Goal: Information Seeking & Learning: Learn about a topic

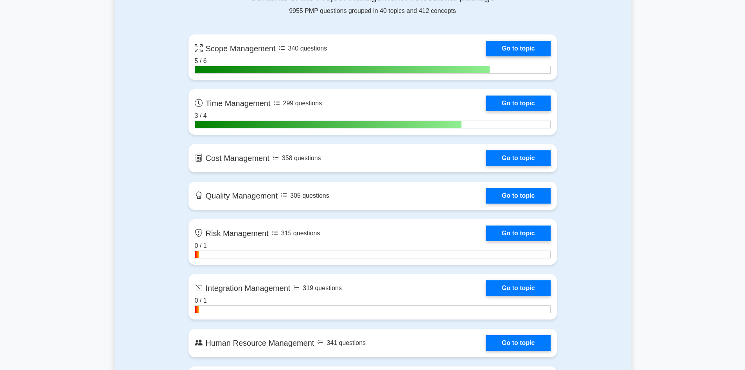
scroll to position [548, 0]
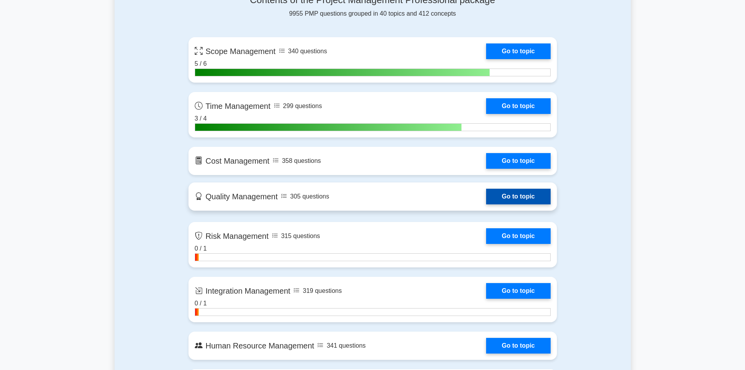
click at [500, 197] on link "Go to topic" at bounding box center [518, 197] width 64 height 16
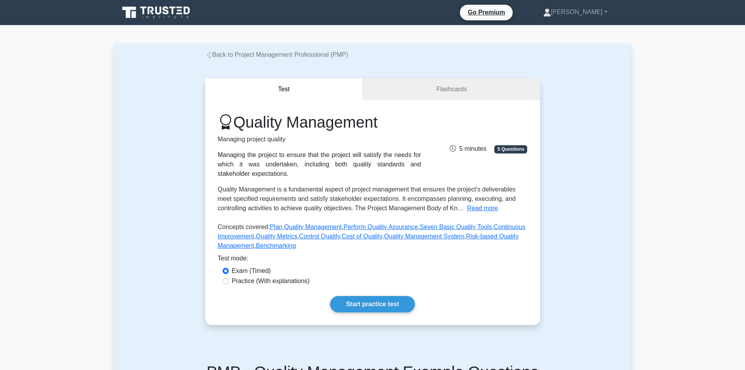
click at [153, 198] on div "Test Flashcards Quality Management Managing project quality Managing the projec…" at bounding box center [373, 201] width 516 height 284
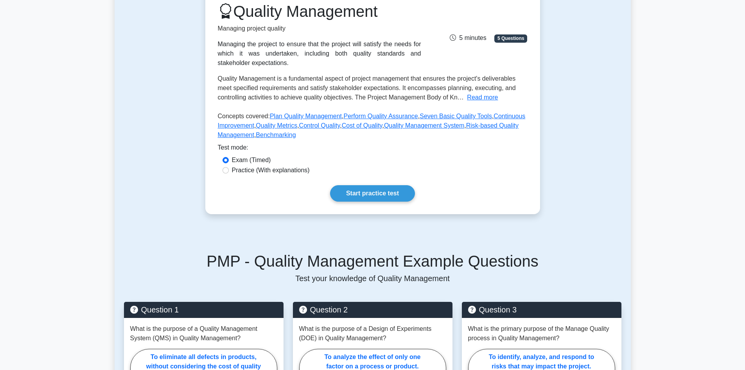
scroll to position [117, 0]
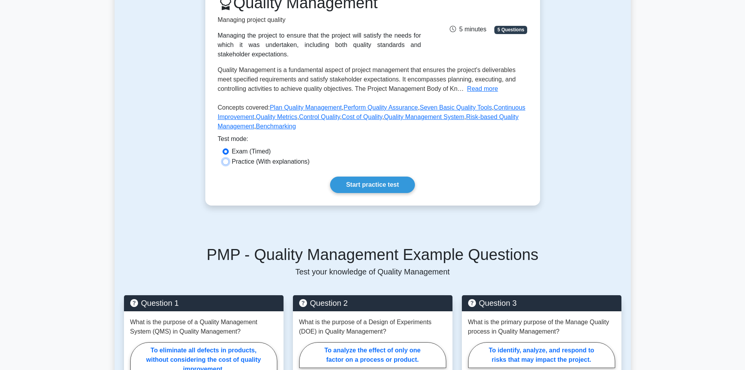
click at [225, 161] on input "Practice (With explanations)" at bounding box center [226, 161] width 6 height 6
radio input "true"
click at [227, 153] on input "Exam (Timed)" at bounding box center [226, 151] width 6 height 6
radio input "true"
click at [378, 185] on link "Start practice test" at bounding box center [372, 184] width 85 height 16
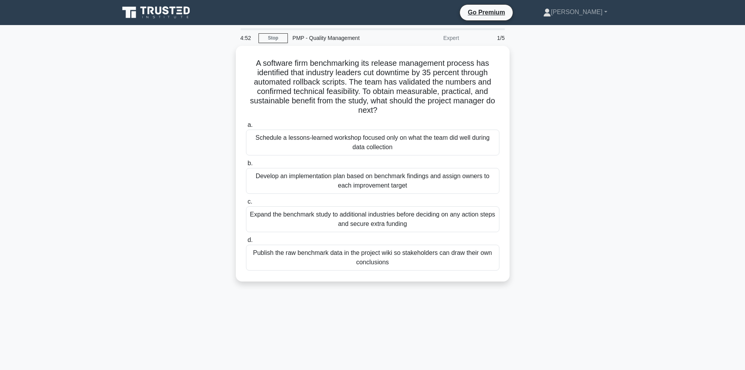
click at [618, 79] on div "A software firm benchmarking its release management process has identified that…" at bounding box center [373, 168] width 516 height 245
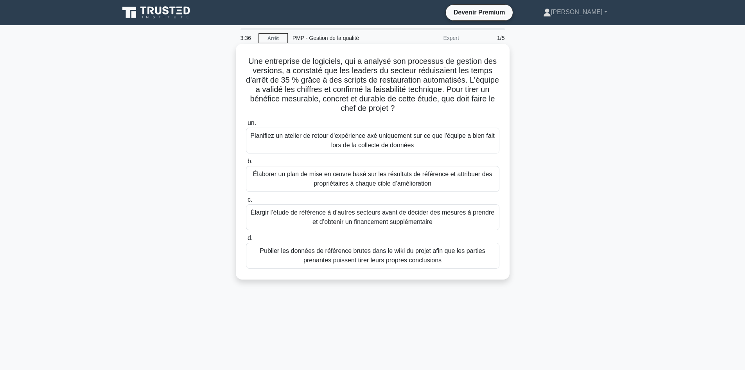
click at [340, 216] on font "Élargir l’étude de référence à d’autres secteurs avant de décider des mesures à…" at bounding box center [373, 217] width 244 height 16
click at [246, 202] on input "c. Élargir l’étude de référence à d’autres secteurs avant de décider des mesure…" at bounding box center [246, 199] width 0 height 5
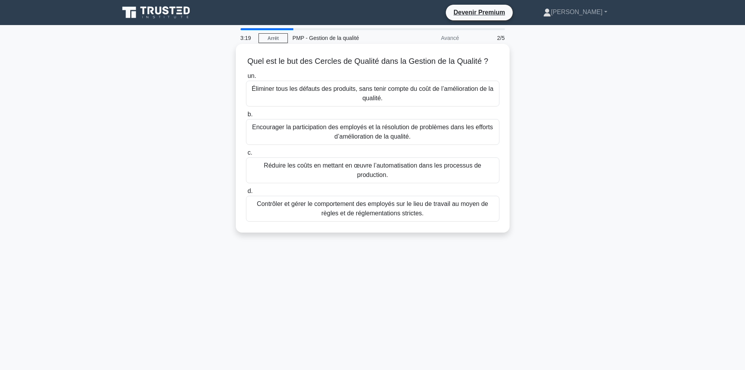
click at [293, 94] on font "Éliminer tous les défauts des produits, sans tenir compte du coût de l’améliora…" at bounding box center [373, 93] width 247 height 19
click at [246, 79] on input "un. Éliminer tous les défauts des produits, sans tenir compte du coût de l’amél…" at bounding box center [246, 76] width 0 height 5
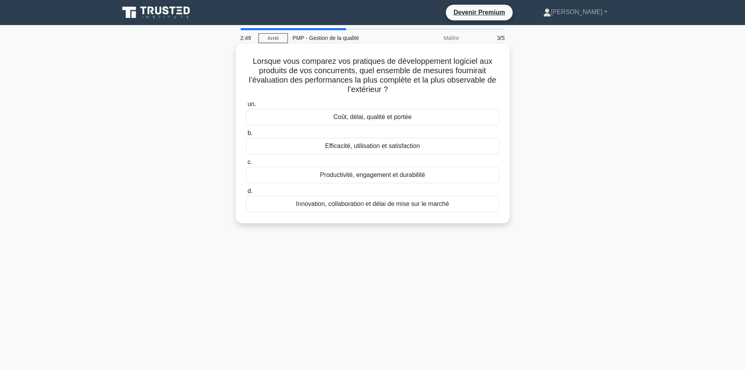
click at [364, 144] on font "Efficacité, utilisation et satisfaction" at bounding box center [372, 145] width 95 height 7
click at [246, 136] on input "b. Efficacité, utilisation et satisfaction" at bounding box center [246, 133] width 0 height 5
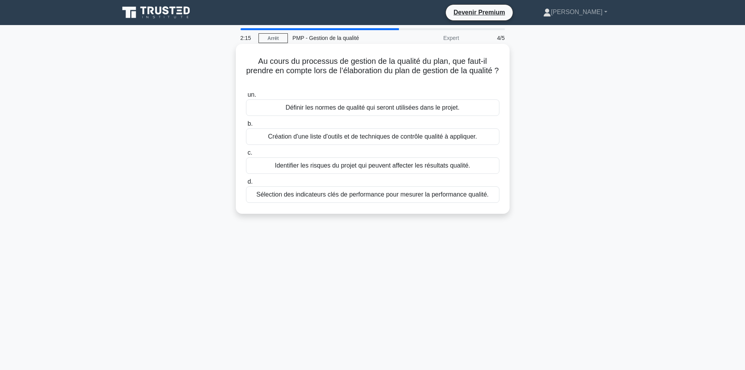
click at [344, 139] on font "Création d'une liste d'outils et de techniques de contrôle qualité à appliquer." at bounding box center [372, 136] width 209 height 7
click at [246, 126] on input "b. Création d'une liste d'outils et de techniques de contrôle qualité à appliqu…" at bounding box center [246, 123] width 0 height 5
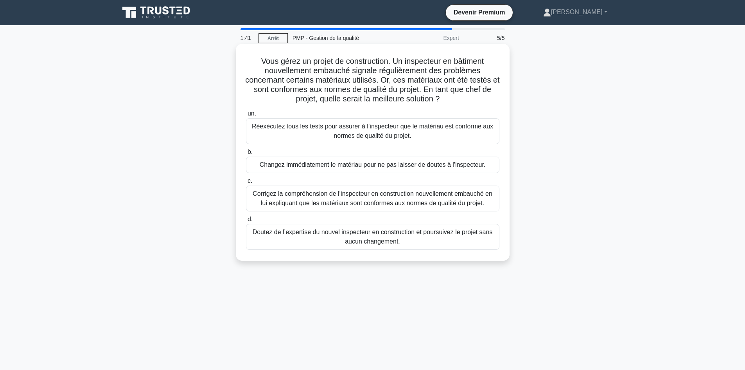
click at [383, 135] on font "Réexécutez tous les tests pour assurer à l’inspecteur que le matériau est confo…" at bounding box center [372, 131] width 241 height 16
click at [246, 116] on input "un. Réexécutez tous les tests pour assurer à l’inspecteur que le matériau est c…" at bounding box center [246, 113] width 0 height 5
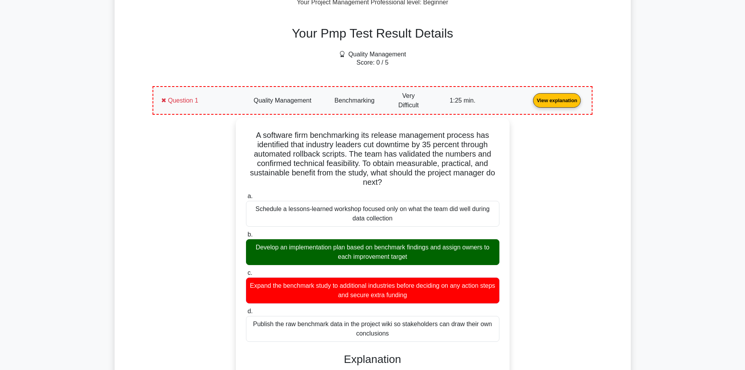
scroll to position [274, 0]
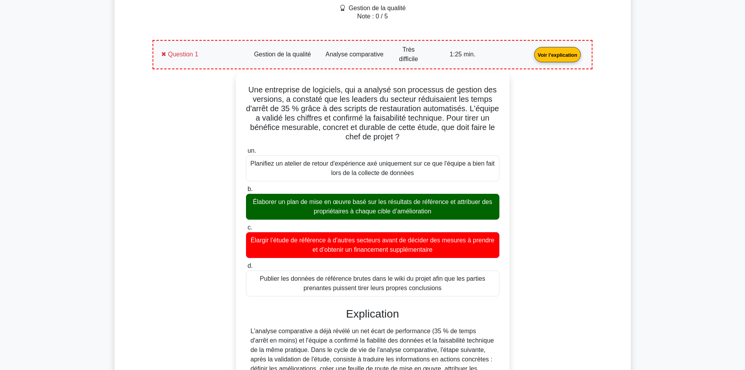
scroll to position [256, 0]
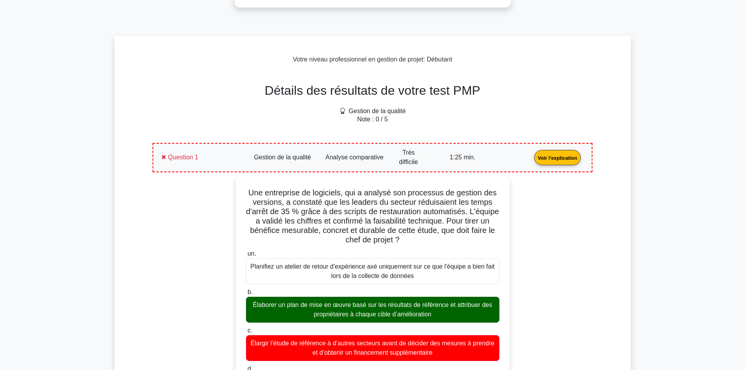
drag, startPoint x: 445, startPoint y: 177, endPoint x: 235, endPoint y: 191, distance: 211.0
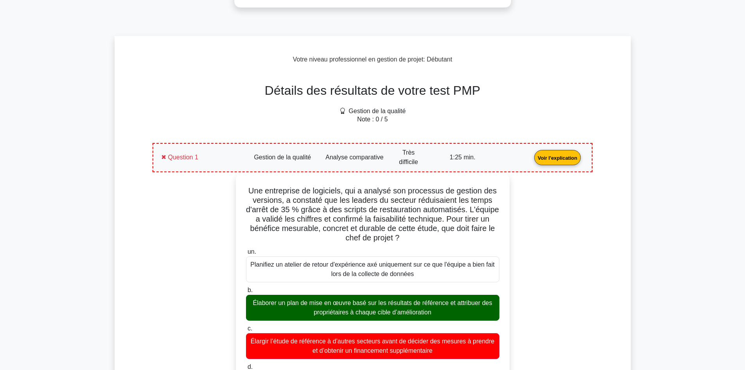
copy div "Une entreprise de logiciels, qui a analysé son processus de gestion des version…"
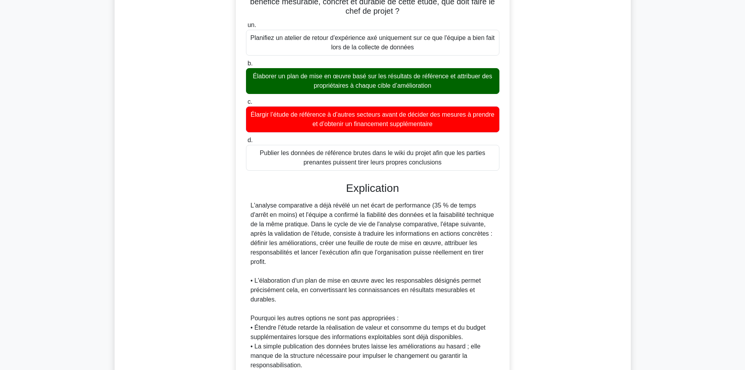
scroll to position [470, 0]
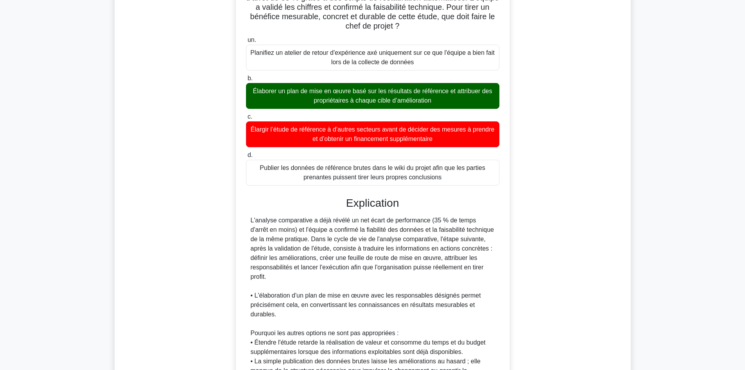
drag, startPoint x: 535, startPoint y: 146, endPoint x: 541, endPoint y: 146, distance: 5.9
click at [535, 146] on div "Une entreprise de logiciels, qui a analysé son processus de gestion des version…" at bounding box center [372, 214] width 431 height 505
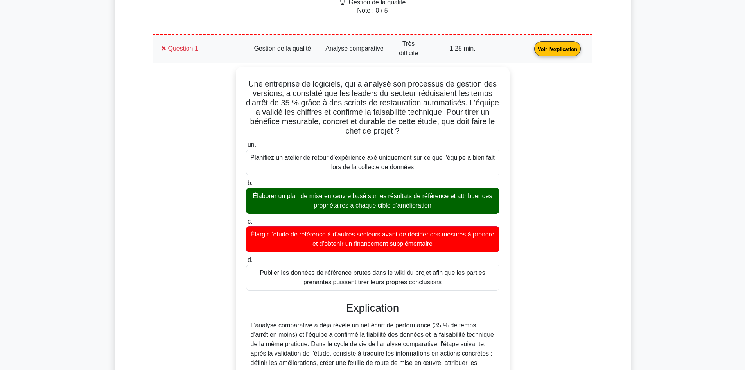
scroll to position [352, 0]
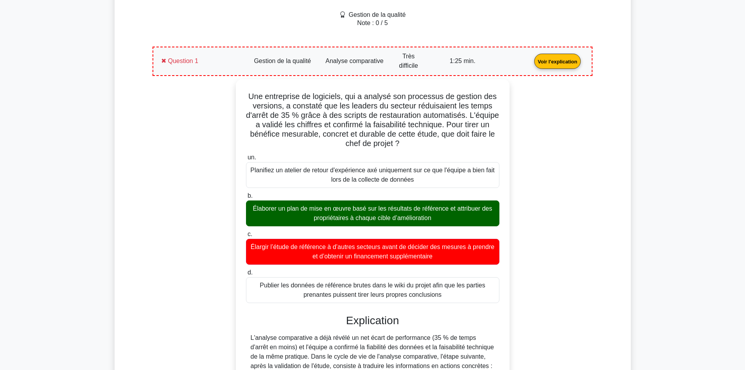
click at [531, 61] on link "Voir l'explication" at bounding box center [557, 61] width 53 height 7
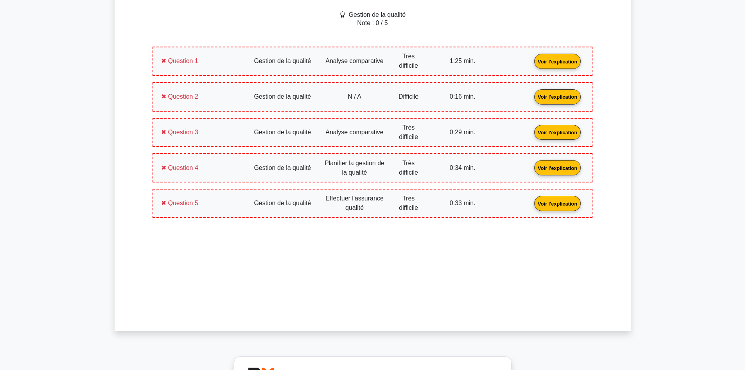
click at [531, 94] on link "Voir l'explication" at bounding box center [557, 96] width 53 height 7
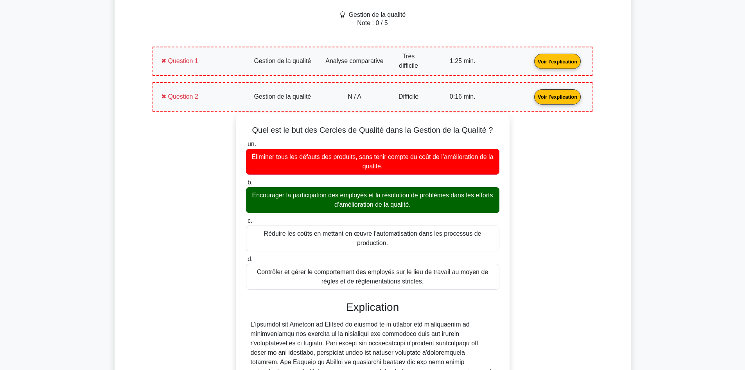
drag, startPoint x: 252, startPoint y: 130, endPoint x: 441, endPoint y: 284, distance: 244.5
click at [441, 285] on div "Quel est le but des Cercles de Qualité dans la Gestion de la Qualité ? un. Élim…" at bounding box center [373, 295] width 268 height 358
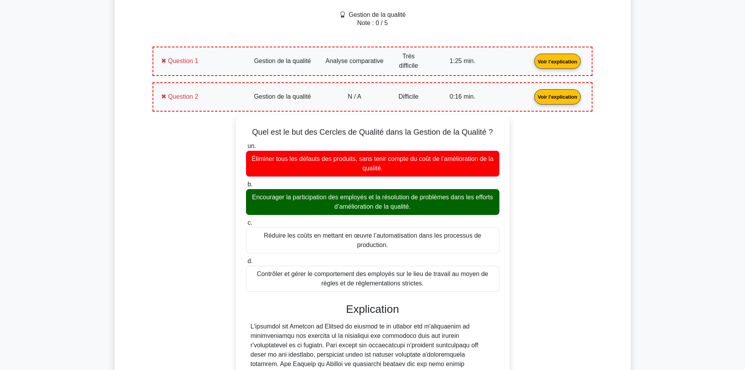
copy div "Quel est le but des Cercles de Qualité dans la Gestion de la Qualité ? un. Élim…"
click at [531, 95] on link "Voir l'explication" at bounding box center [557, 96] width 53 height 7
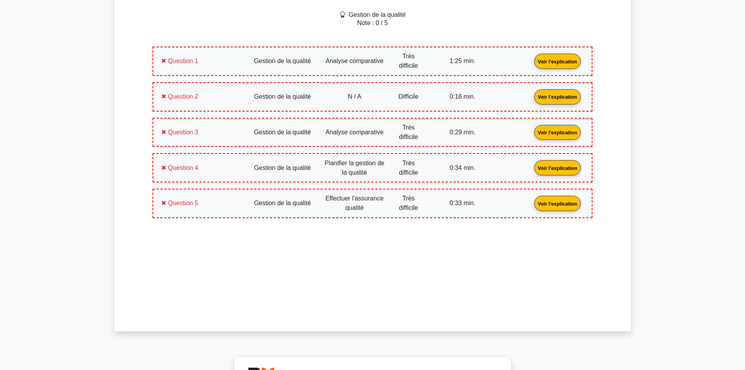
click at [531, 132] on link "Voir l'explication" at bounding box center [557, 131] width 53 height 7
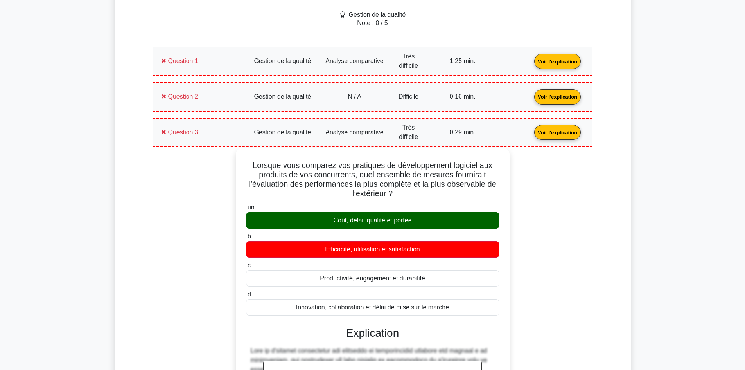
drag, startPoint x: 251, startPoint y: 162, endPoint x: 462, endPoint y: 313, distance: 259.4
click at [462, 313] on div "Lorsque vous comparez vos pratiques de développement logiciel aux produits de v…" at bounding box center [373, 330] width 268 height 358
copy div "Lorsque vous comparez vos pratiques de développement logiciel aux produits de v…"
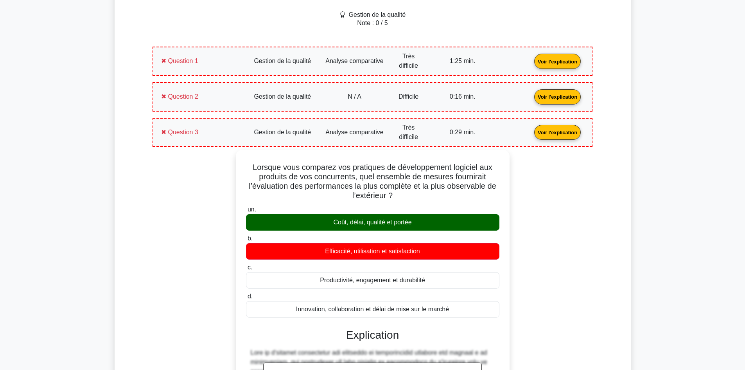
click at [598, 223] on div "Détails des résultats de votre test PMP Gestion de la qualité Note : 0 / 5 Ques…" at bounding box center [372, 306] width 487 height 670
click at [531, 135] on link "Voir l'explication" at bounding box center [557, 131] width 53 height 7
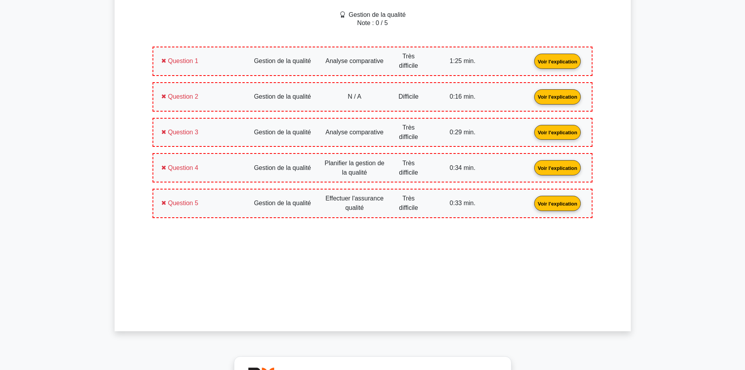
click at [531, 171] on link "Voir l'explication" at bounding box center [557, 167] width 53 height 7
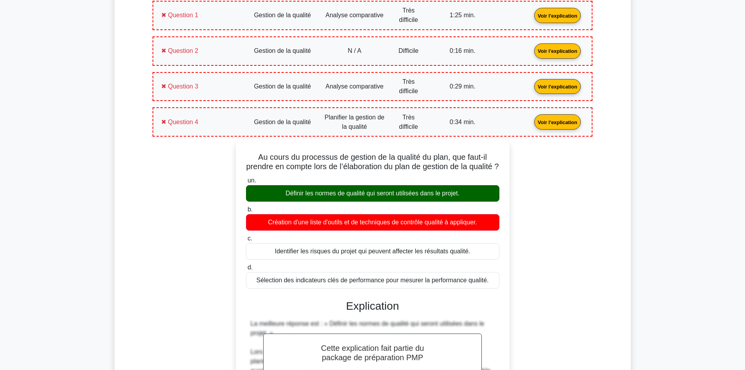
scroll to position [470, 0]
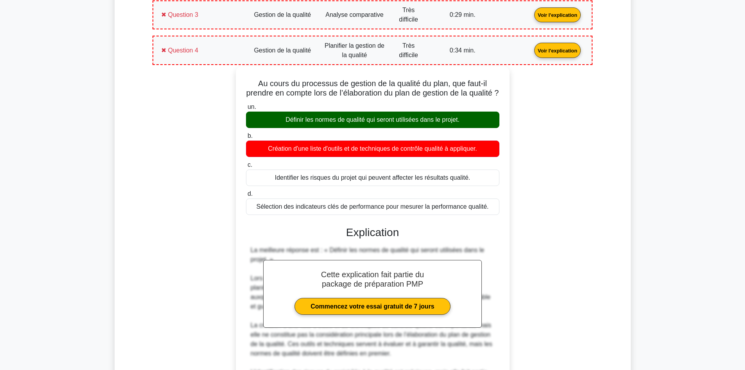
drag, startPoint x: 254, startPoint y: 84, endPoint x: 488, endPoint y: 220, distance: 271.3
click at [488, 220] on div "Au cours du processus de gestion de la qualité du plan, que faut-il prendre en …" at bounding box center [373, 271] width 268 height 405
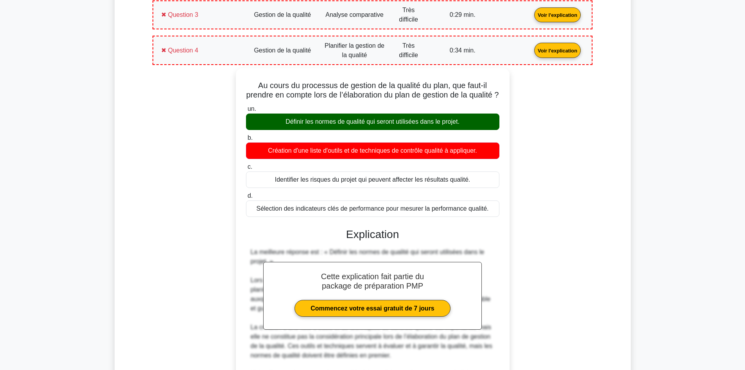
copy div "Au cours du processus de gestion de la qualité du plan, que faut-il prendre en …"
click at [531, 53] on link "Voir l'explication" at bounding box center [557, 50] width 53 height 7
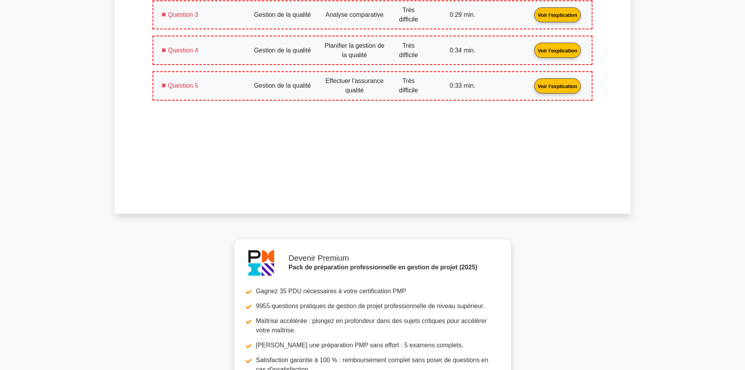
click at [531, 89] on link "Voir l'explication" at bounding box center [557, 85] width 53 height 7
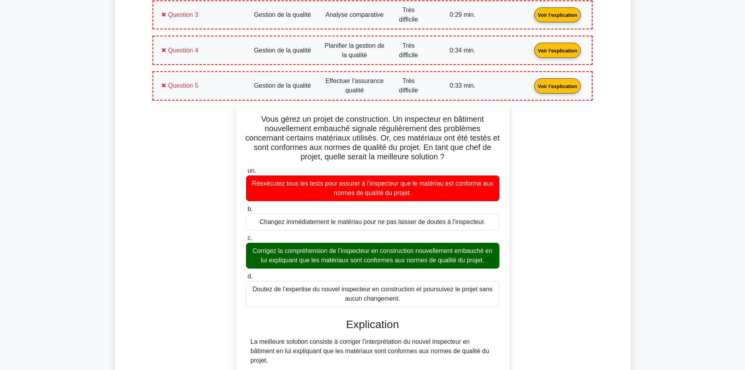
drag, startPoint x: 258, startPoint y: 120, endPoint x: 438, endPoint y: 306, distance: 259.0
click at [438, 306] on div "Vous gérez un projet de construction. Un inspecteur en bâtiment nouvellement em…" at bounding box center [373, 331] width 268 height 452
copy div "Vous gérez un projet de construction. Un inspecteur en bâtiment nouvellement em…"
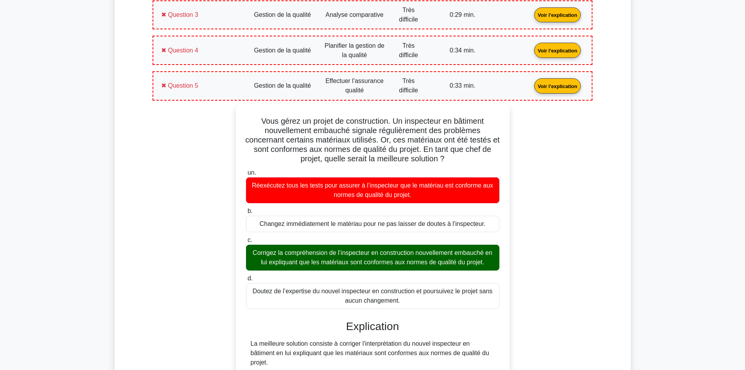
click at [531, 84] on link "Voir l'explication" at bounding box center [557, 85] width 53 height 7
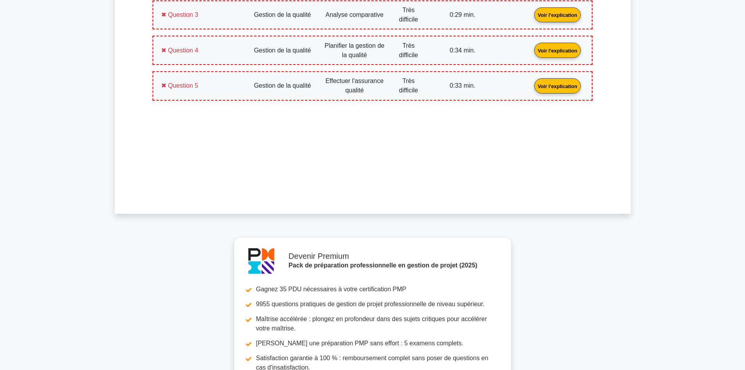
scroll to position [702, 0]
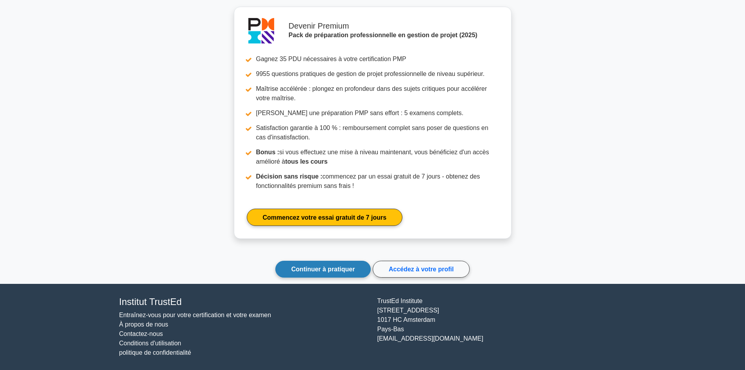
click at [335, 270] on font "Continuer à pratiquer" at bounding box center [324, 269] width 64 height 7
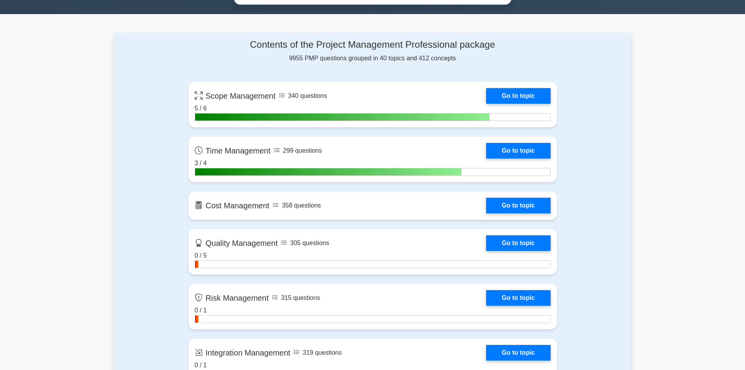
scroll to position [587, 0]
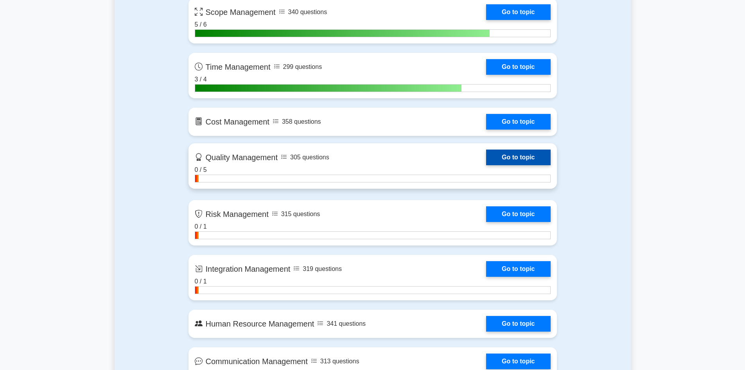
click at [503, 158] on link "Go to topic" at bounding box center [518, 157] width 64 height 16
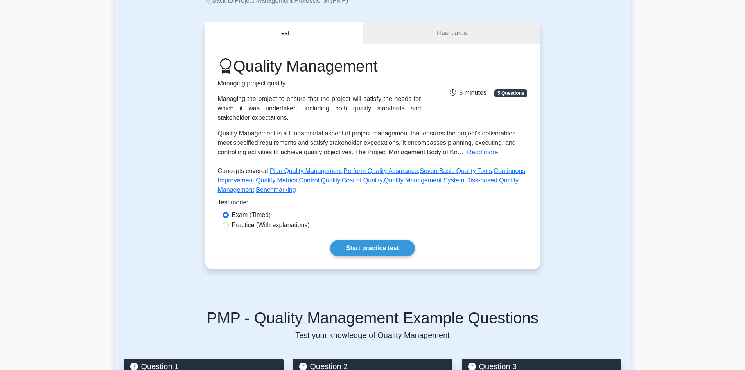
scroll to position [117, 0]
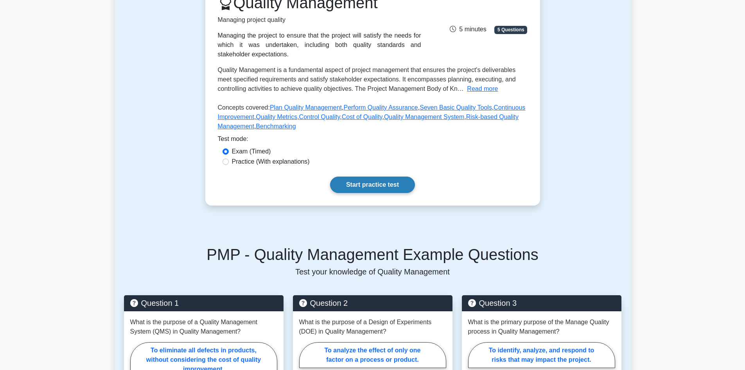
click at [383, 186] on link "Start practice test" at bounding box center [372, 184] width 85 height 16
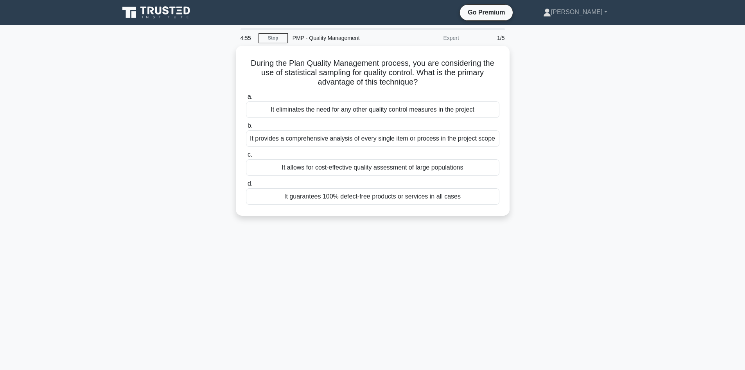
click at [607, 102] on div "During the Plan Quality Management process, you are considering the use of stat…" at bounding box center [373, 135] width 516 height 179
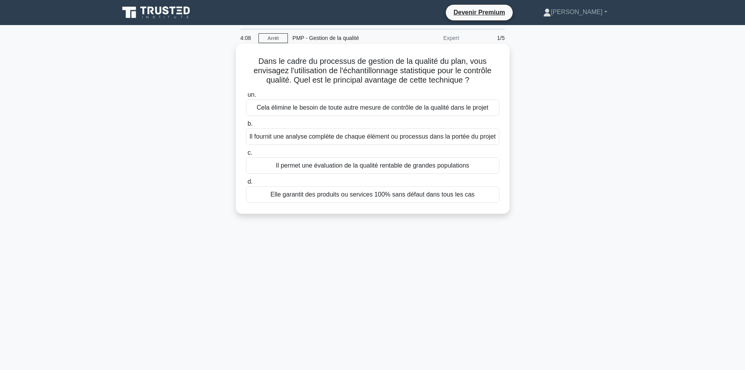
click at [412, 169] on font "Il permet une évaluation de la qualité rentable de grandes populations" at bounding box center [373, 165] width 194 height 7
click at [246, 155] on input "c. Il permet une évaluation de la qualité rentable de grandes populations" at bounding box center [246, 152] width 0 height 5
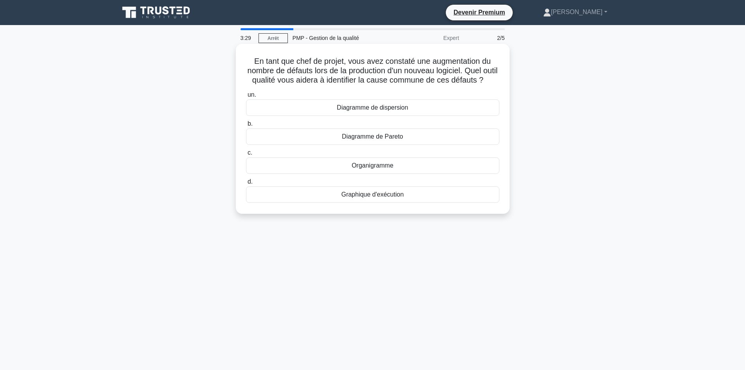
click at [378, 140] on font "Diagramme de Pareto" at bounding box center [372, 136] width 61 height 7
click at [246, 126] on input "b. Diagramme de Pareto" at bounding box center [246, 123] width 0 height 5
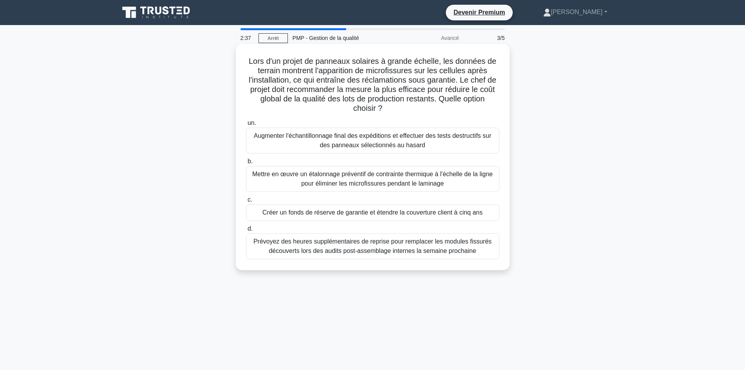
click at [386, 184] on font "Mettre en œuvre un étalonnage préventif de contrainte thermique à l'échelle de …" at bounding box center [372, 179] width 241 height 16
click at [246, 164] on input "b. Mettre en œuvre un étalonnage préventif de contrainte thermique à l'échelle …" at bounding box center [246, 161] width 0 height 5
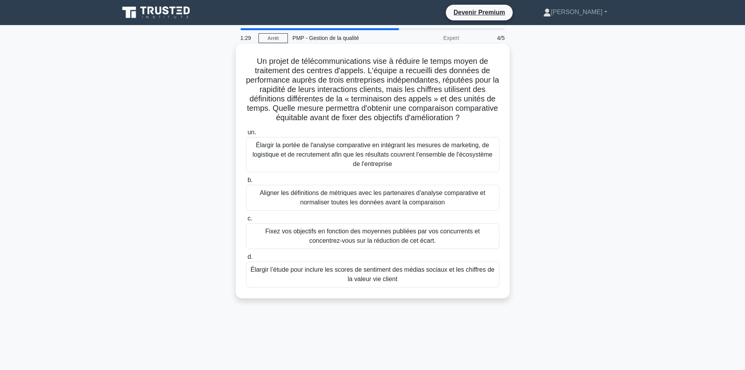
click at [433, 198] on font "Aligner les définitions de métriques avec les partenaires d'analyse comparative…" at bounding box center [373, 197] width 247 height 19
click at [246, 183] on input "b. Aligner les définitions de métriques avec les partenaires d'analyse comparat…" at bounding box center [246, 180] width 0 height 5
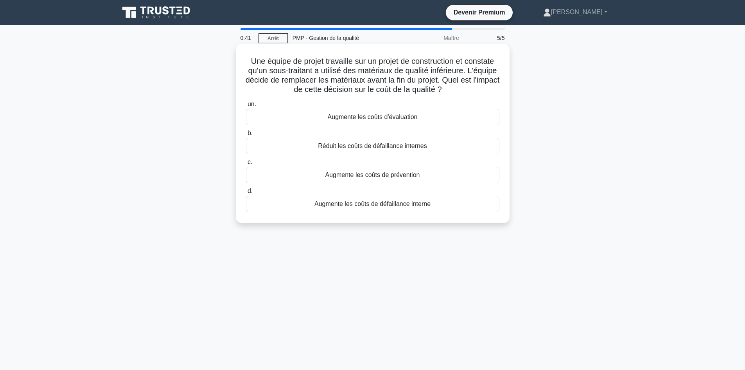
click at [365, 177] on font "Augmente les coûts de prévention" at bounding box center [373, 174] width 95 height 7
click at [246, 165] on input "c. Augmente les coûts de prévention" at bounding box center [246, 162] width 0 height 5
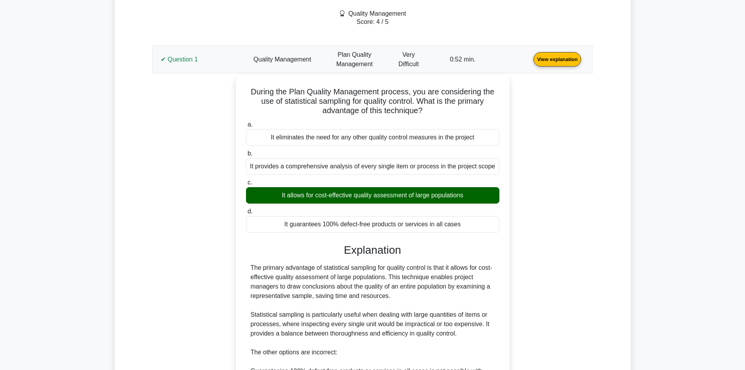
scroll to position [313, 0]
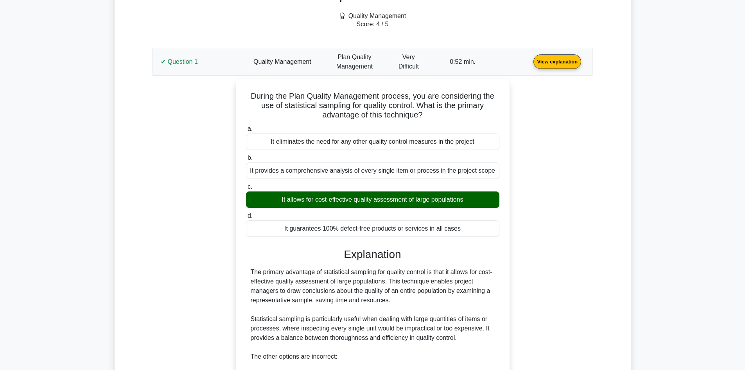
click at [531, 61] on link "View explanation" at bounding box center [558, 61] width 54 height 7
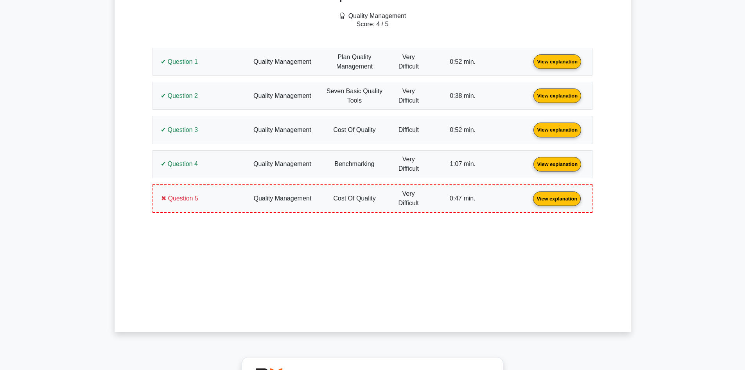
click at [531, 64] on link "View explanation" at bounding box center [558, 61] width 54 height 7
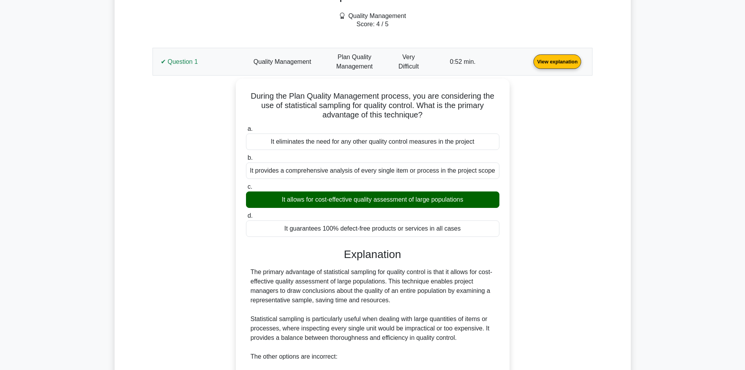
click at [611, 135] on div "Your Pmp Test Result Details Quality Management Score: 4 / 5 Question 1 View ex…" at bounding box center [372, 337] width 487 height 730
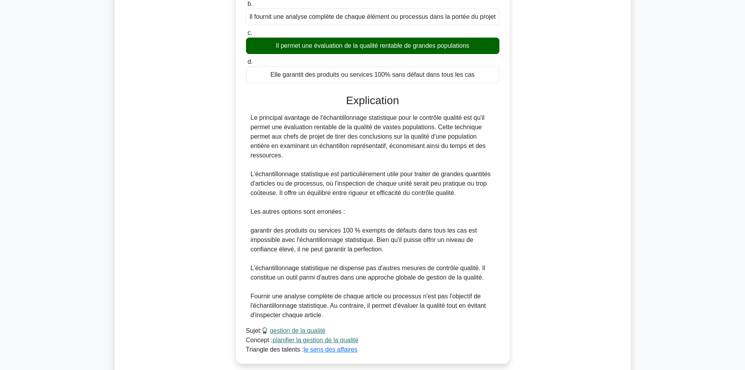
scroll to position [390, 0]
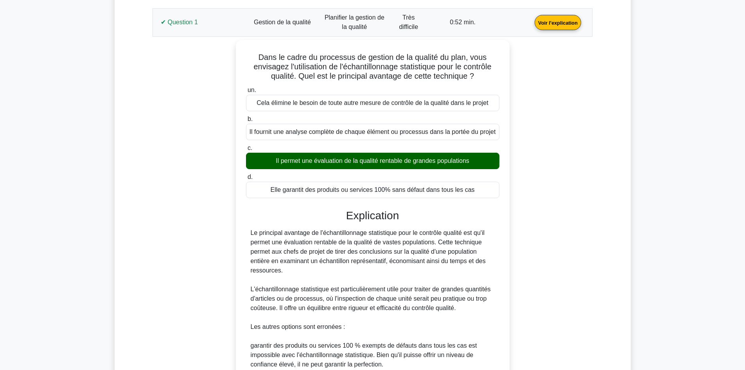
click at [532, 25] on link "Voir l'explication" at bounding box center [558, 22] width 53 height 7
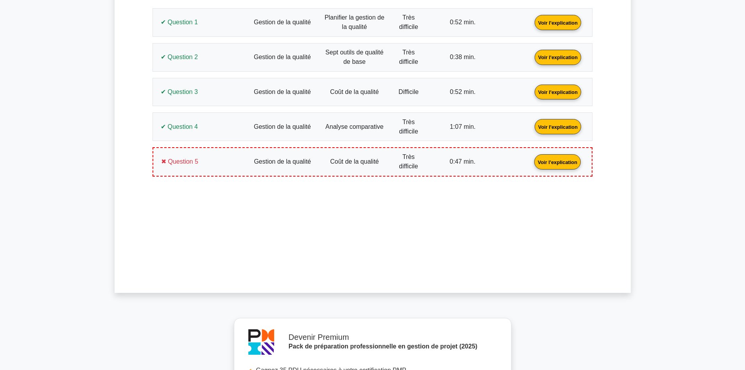
click at [532, 53] on link "Voir l'explication" at bounding box center [558, 56] width 53 height 7
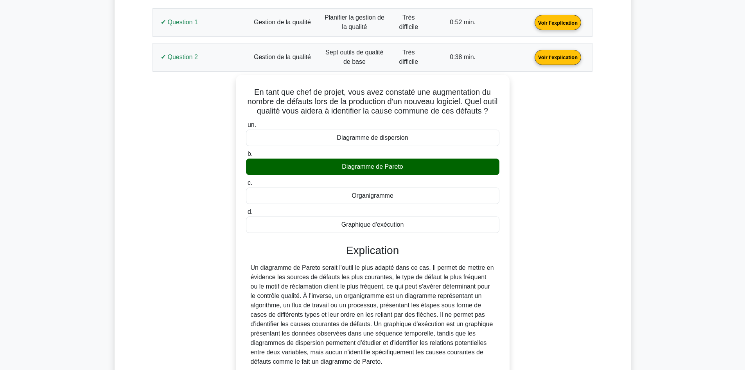
click at [532, 54] on link "Voir l'explication" at bounding box center [558, 56] width 53 height 7
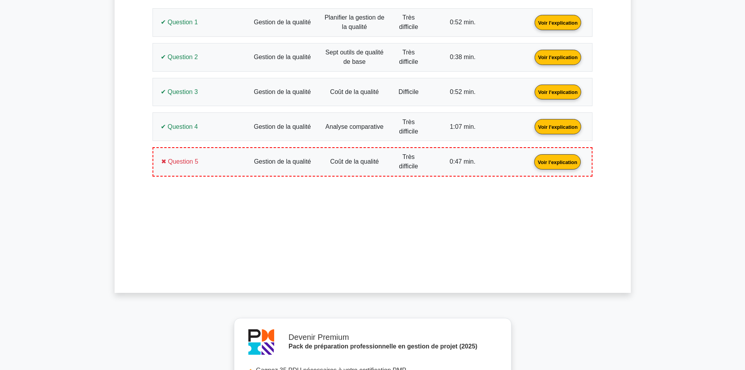
click at [532, 95] on link "Voir l'explication" at bounding box center [558, 91] width 53 height 7
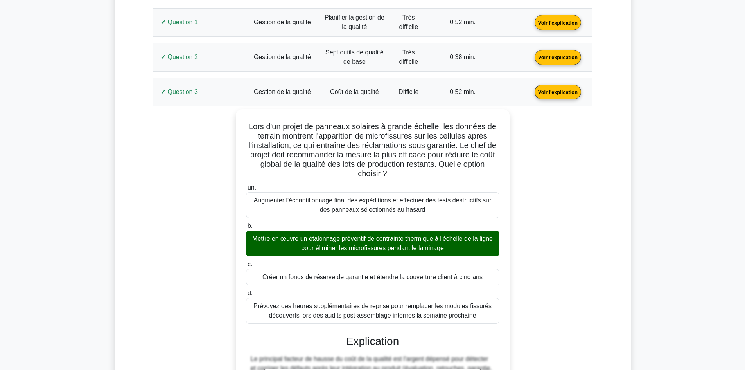
click at [532, 91] on link "Voir l'explication" at bounding box center [558, 91] width 53 height 7
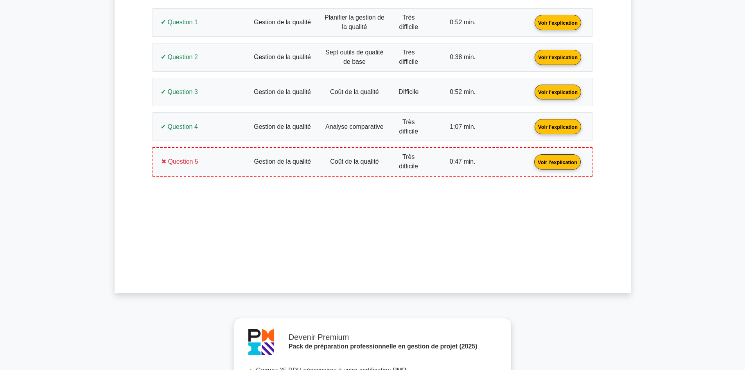
click at [532, 127] on link "Voir l'explication" at bounding box center [558, 126] width 53 height 7
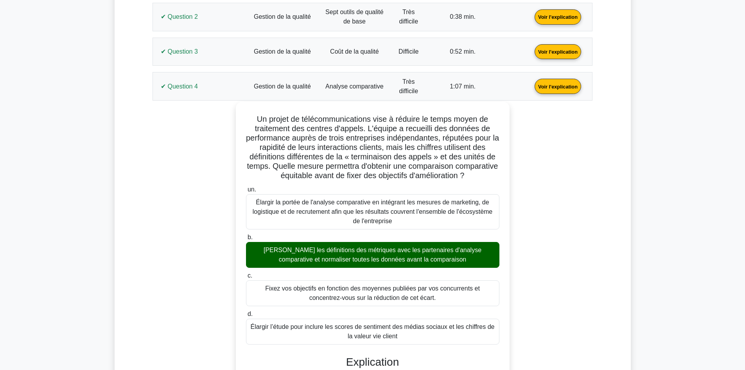
scroll to position [430, 0]
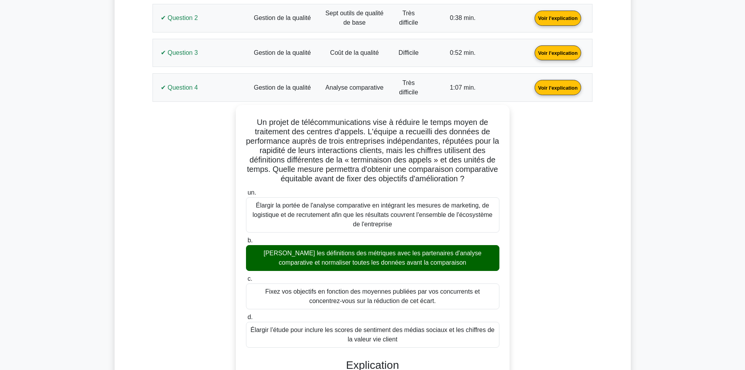
click at [532, 90] on link "Voir l'explication" at bounding box center [558, 87] width 53 height 7
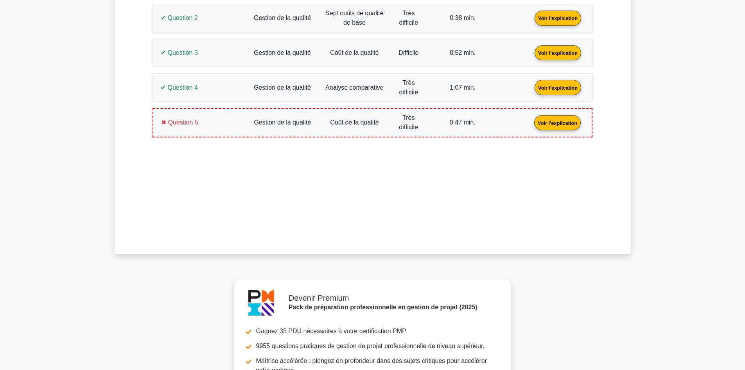
click at [531, 126] on link "Voir l'explication" at bounding box center [557, 122] width 53 height 7
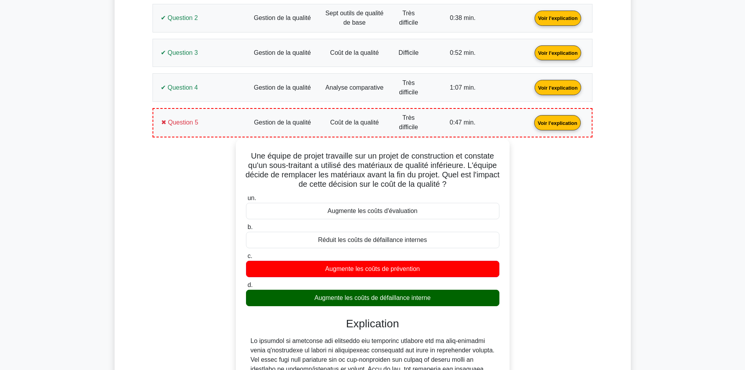
drag, startPoint x: 246, startPoint y: 155, endPoint x: 454, endPoint y: 297, distance: 252.4
click at [454, 297] on div "Une équipe de projet travaille sur un projet de construction et constate qu'un …" at bounding box center [373, 325] width 268 height 367
copy div "Une équipe de projet travaille sur un projet de construction et constate qu'un …"
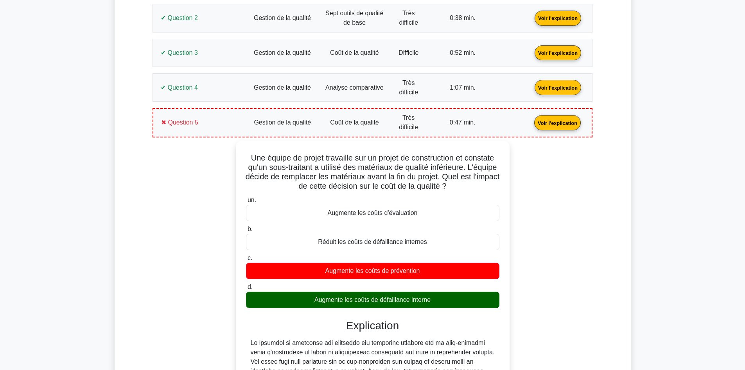
click at [531, 119] on link "Voir l'explication" at bounding box center [557, 122] width 53 height 7
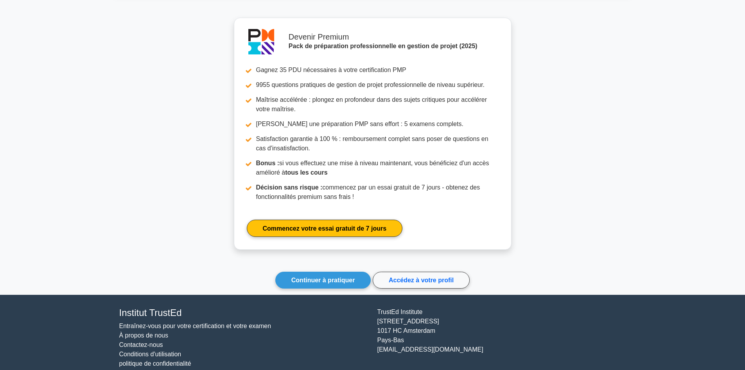
scroll to position [702, 0]
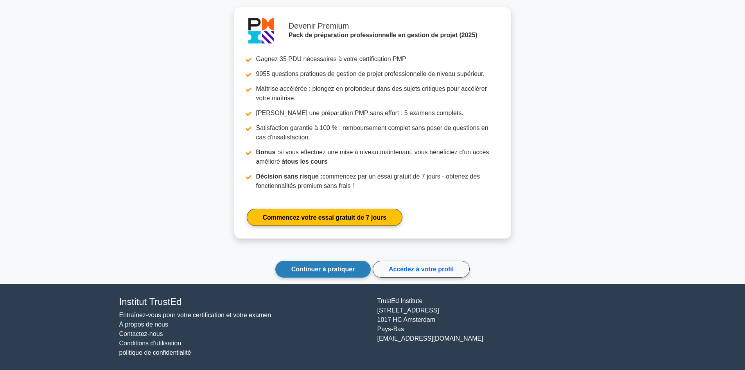
click at [334, 263] on link "Continuer à pratiquer" at bounding box center [323, 269] width 96 height 17
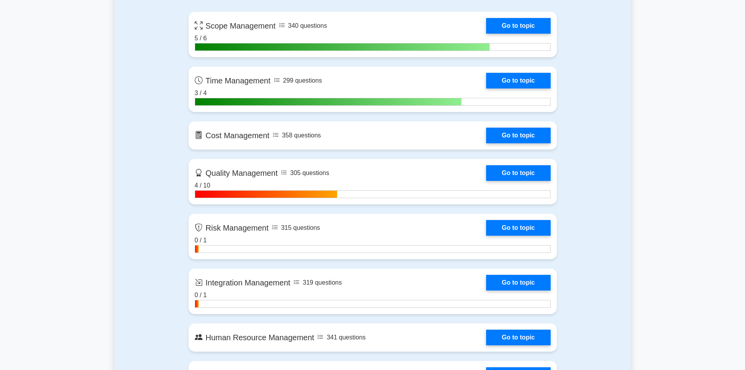
scroll to position [587, 0]
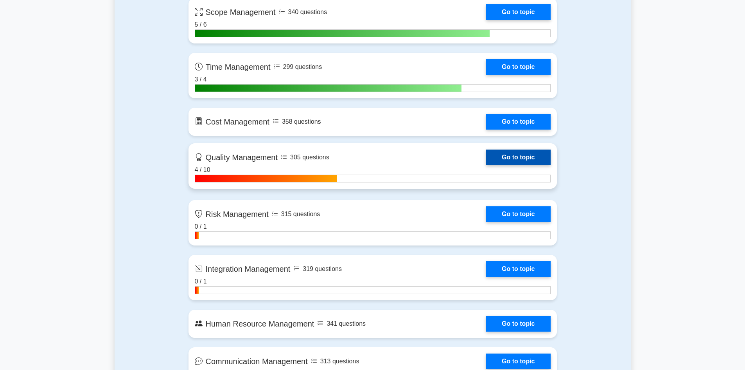
click at [507, 157] on link "Go to topic" at bounding box center [518, 157] width 64 height 16
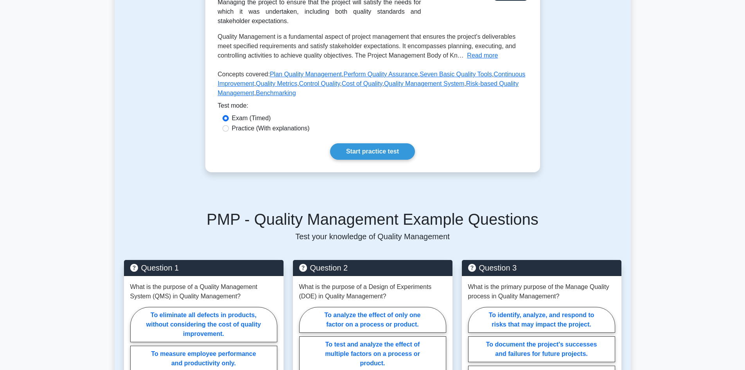
scroll to position [157, 0]
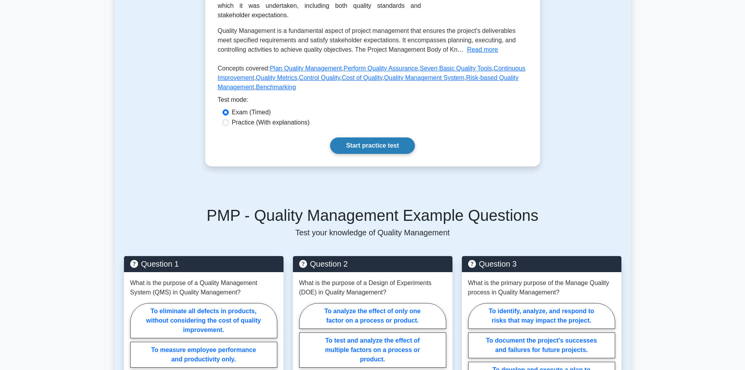
click at [372, 146] on link "Start practice test" at bounding box center [372, 145] width 85 height 16
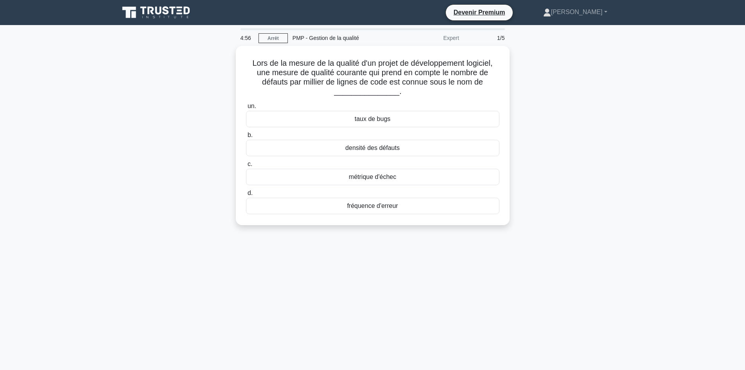
click at [606, 116] on div "Lors de la mesure de la qualité d'un projet de développement logiciel, une mesu…" at bounding box center [373, 140] width 516 height 189
click at [133, 203] on div "Lors de la mesure de la qualité d'un projet de développement logiciel, une mesu…" at bounding box center [373, 140] width 516 height 189
click at [368, 119] on font "taux de bugs" at bounding box center [373, 116] width 36 height 7
click at [246, 107] on input "un. taux de bugs" at bounding box center [246, 104] width 0 height 5
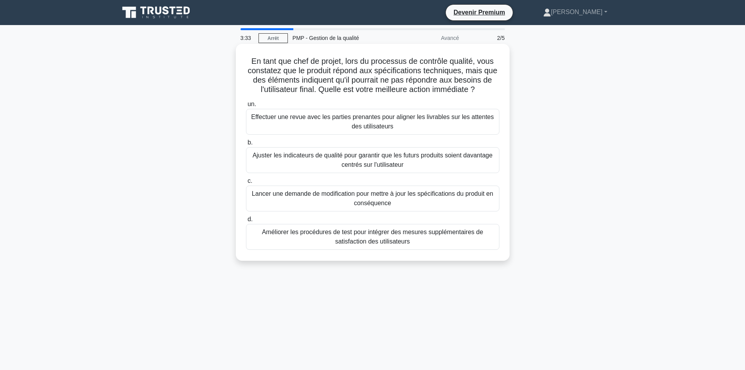
click at [407, 128] on font "Effectuer une revue avec les parties prenantes pour aligner les livrables sur l…" at bounding box center [373, 121] width 247 height 19
click at [246, 107] on input "un. Effectuer une revue avec les parties prenantes pour aligner les livrables s…" at bounding box center [246, 104] width 0 height 5
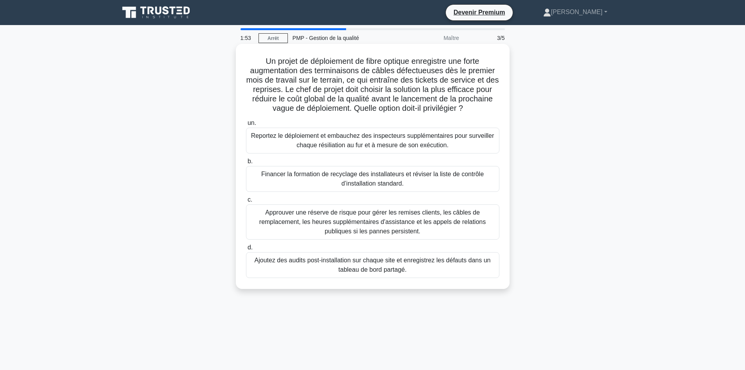
click at [366, 277] on div "Ajoutez des audits post-installation sur chaque site et enregistrez les défauts…" at bounding box center [373, 265] width 254 height 26
click at [246, 250] on input "d. Ajoutez des audits post-installation sur chaque site et enregistrez les défa…" at bounding box center [246, 247] width 0 height 5
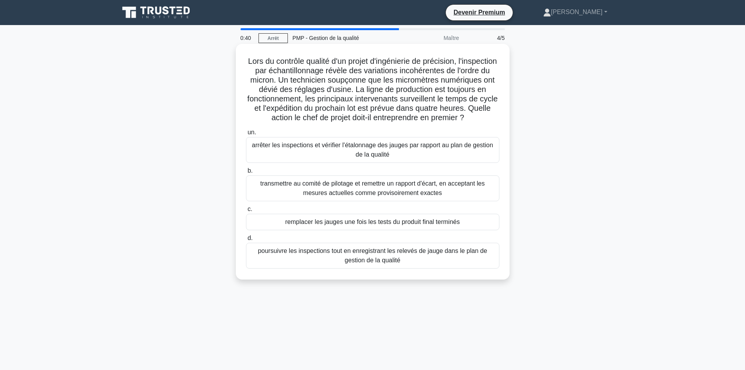
click at [416, 159] on font "arrêter les inspections et vérifier l'étalonnage des jauges par rapport au plan…" at bounding box center [373, 149] width 247 height 19
click at [246, 135] on input "un. arrêter les inspections et vérifier l'étalonnage des jauges par rapport au …" at bounding box center [246, 132] width 0 height 5
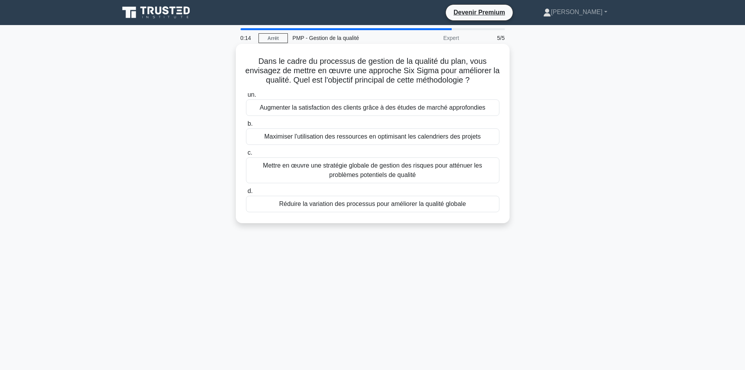
click at [374, 205] on font "Réduire la variation des processus pour améliorer la qualité globale" at bounding box center [372, 203] width 187 height 7
click at [246, 194] on input "d. Réduire la variation des processus pour améliorer la qualité globale" at bounding box center [246, 191] width 0 height 5
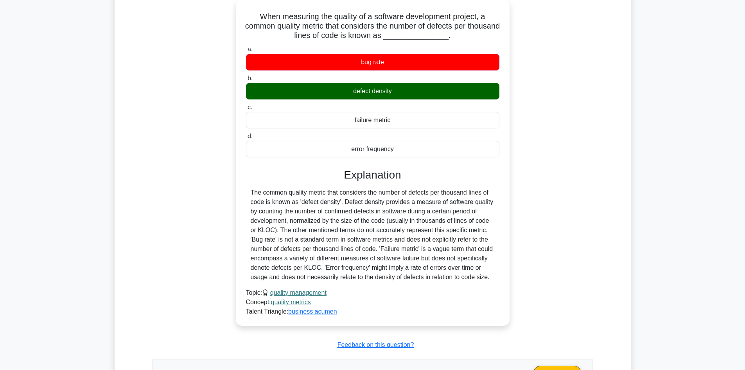
scroll to position [235, 0]
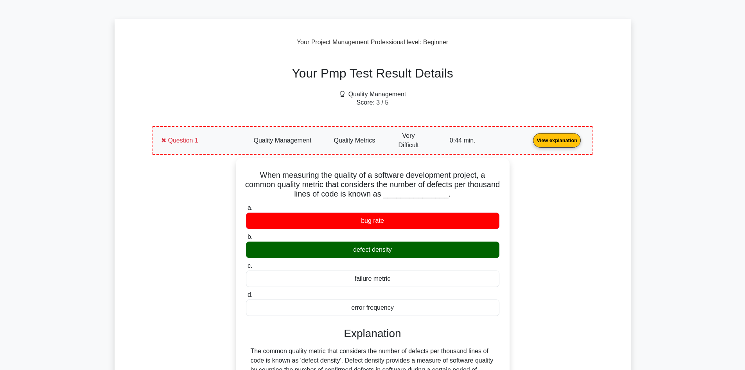
click at [530, 143] on link "View explanation" at bounding box center [557, 140] width 54 height 7
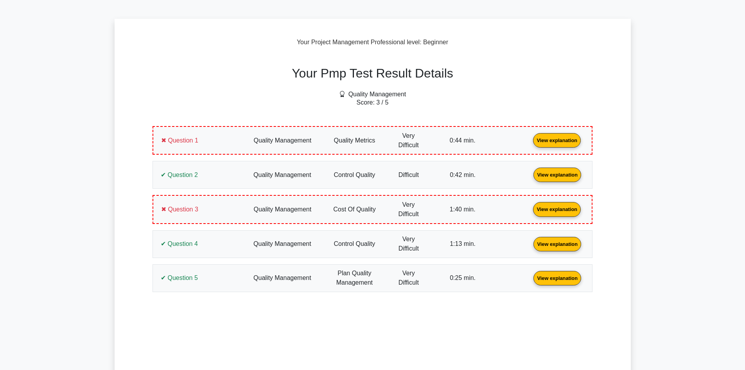
click at [530, 143] on link "View explanation" at bounding box center [557, 140] width 54 height 7
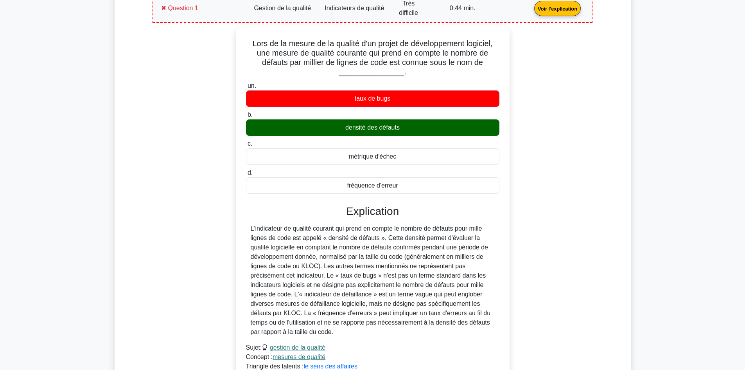
scroll to position [391, 0]
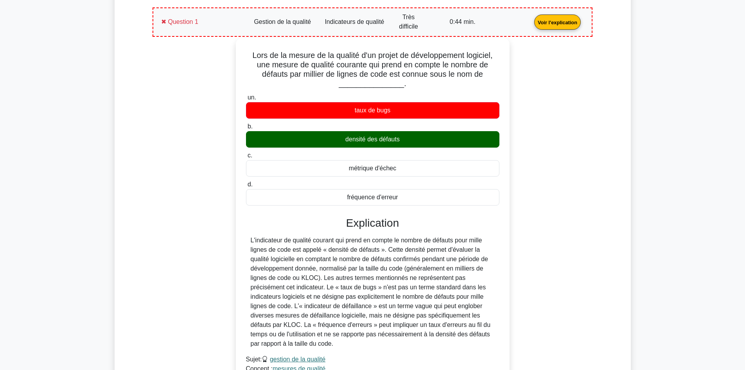
drag, startPoint x: 402, startPoint y: 196, endPoint x: 245, endPoint y: 54, distance: 211.6
click at [245, 54] on div "Lors de la mesure de la qualité d'un projet de développement logiciel, une mesu…" at bounding box center [373, 215] width 268 height 348
copy div "Lors de la mesure de la qualité d'un projet de développement logiciel, une mesu…"
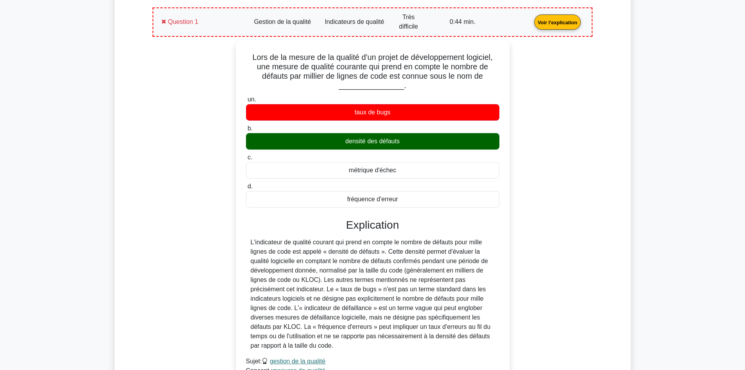
click at [531, 20] on link "Voir l'explication" at bounding box center [557, 21] width 53 height 7
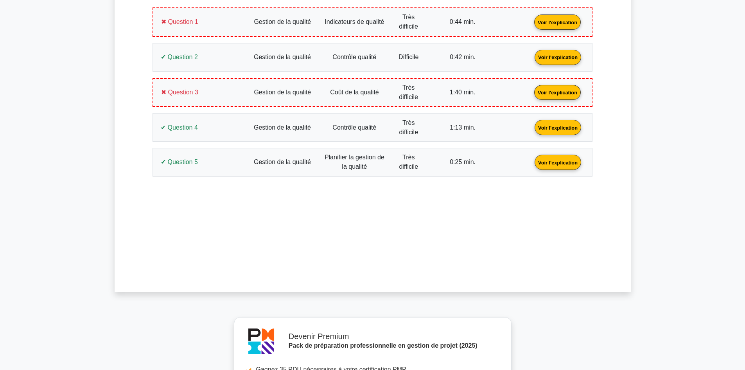
click at [532, 60] on link "Voir l'explication" at bounding box center [558, 56] width 53 height 7
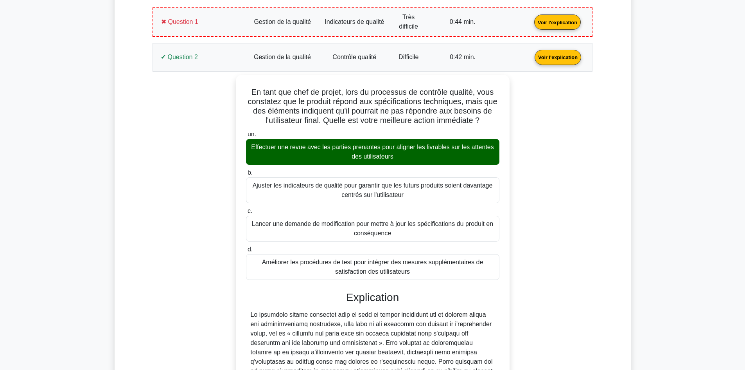
click at [532, 60] on link "Voir l'explication" at bounding box center [558, 56] width 53 height 7
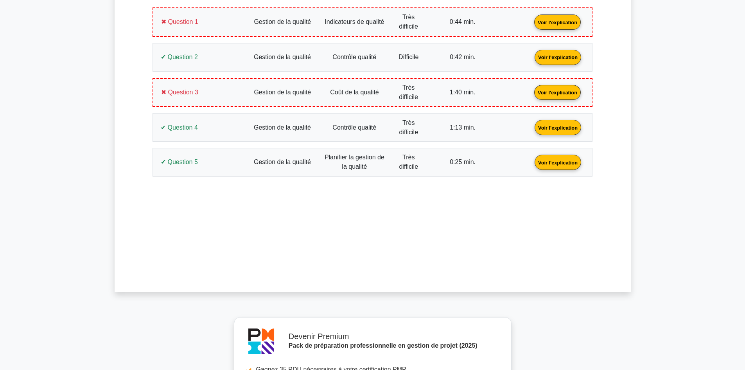
click at [531, 95] on link "Voir l'explication" at bounding box center [557, 91] width 53 height 7
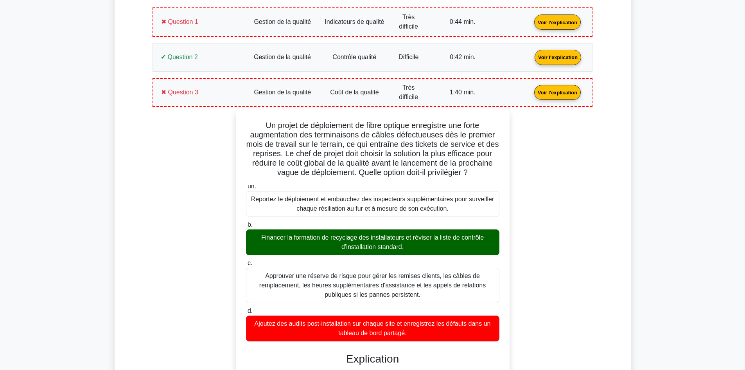
drag, startPoint x: 264, startPoint y: 124, endPoint x: 451, endPoint y: 301, distance: 257.1
click at [451, 301] on div "Un projet de déploiement de fibre optique enregistre une forte augmentation des…" at bounding box center [373, 337] width 268 height 452
copy div "l ipsumd si ametconsect ad elits doeiusm temporinci utl etdol magnaaliquae adm …"
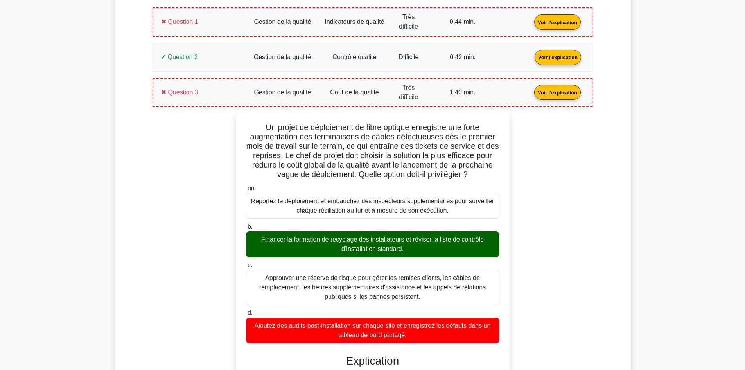
click at [531, 90] on link "Voir l'explication" at bounding box center [557, 91] width 53 height 7
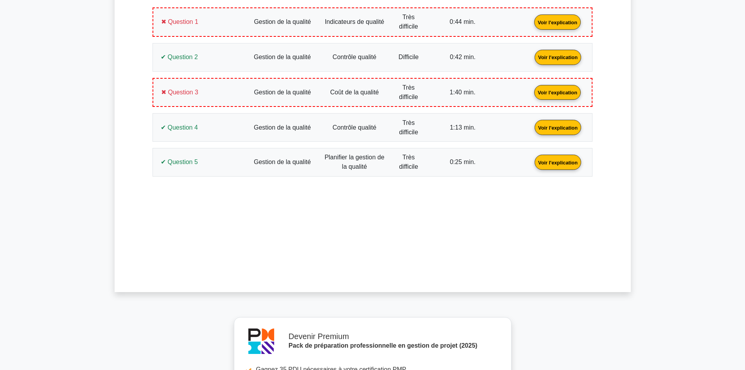
click at [532, 130] on link "Voir l'explication" at bounding box center [558, 127] width 53 height 7
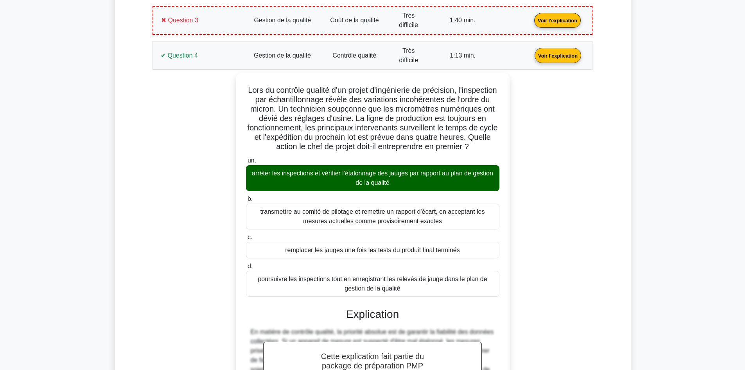
scroll to position [470, 0]
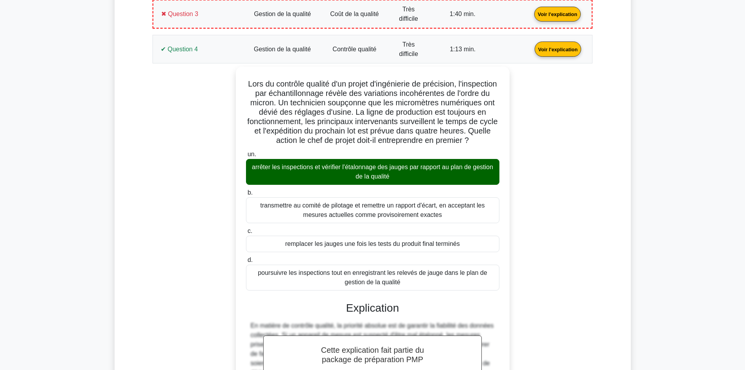
click at [532, 47] on link "Voir l'explication" at bounding box center [558, 48] width 53 height 7
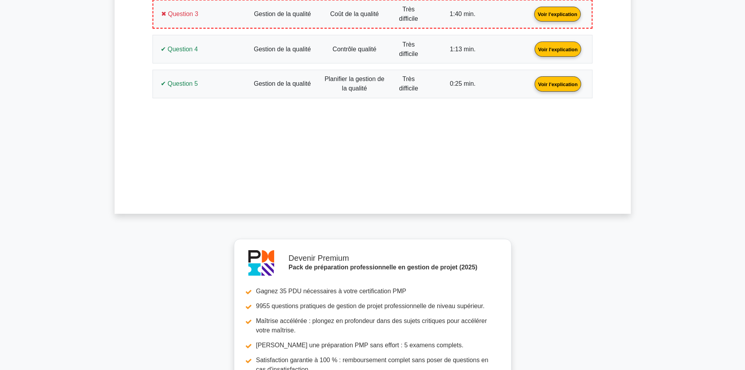
click at [532, 85] on link "Voir l'explication" at bounding box center [558, 83] width 53 height 7
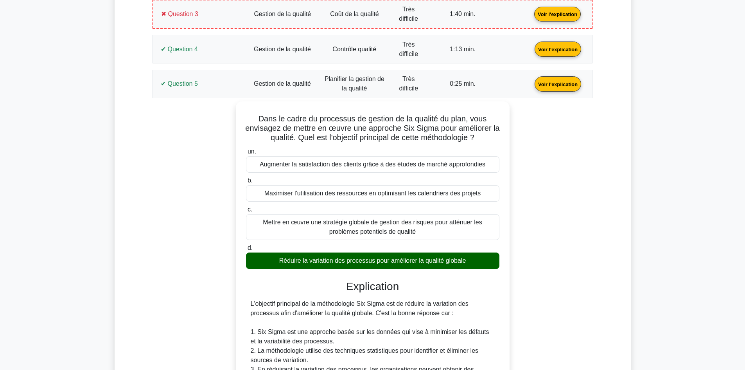
click at [532, 87] on link "Voir l'explication" at bounding box center [558, 83] width 53 height 7
